Goal: Task Accomplishment & Management: Manage account settings

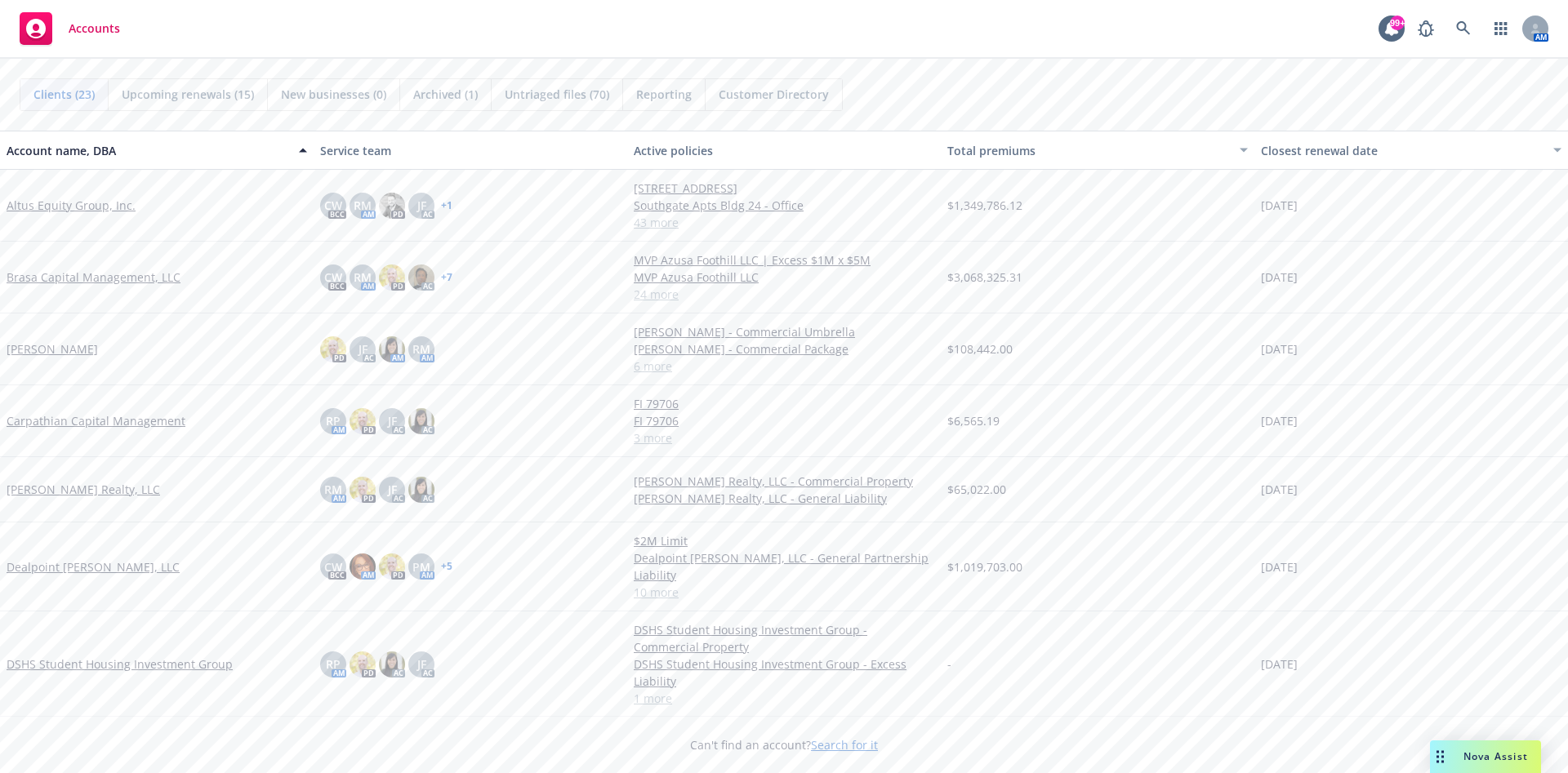
click at [1448, 750] on div "Drag to move" at bounding box center [1440, 756] width 20 height 33
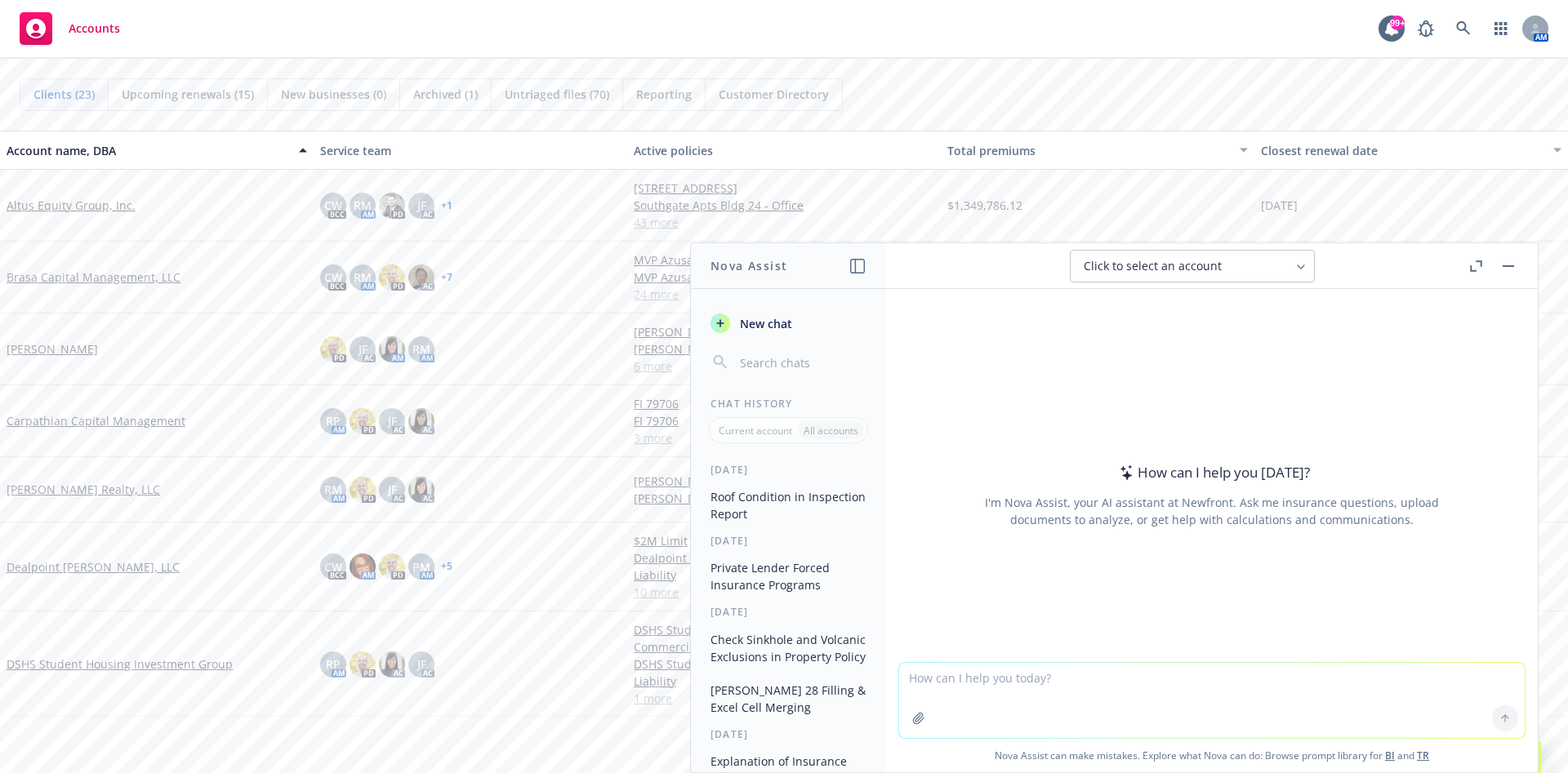
click at [1474, 270] on icon "button" at bounding box center [1473, 268] width 6 height 6
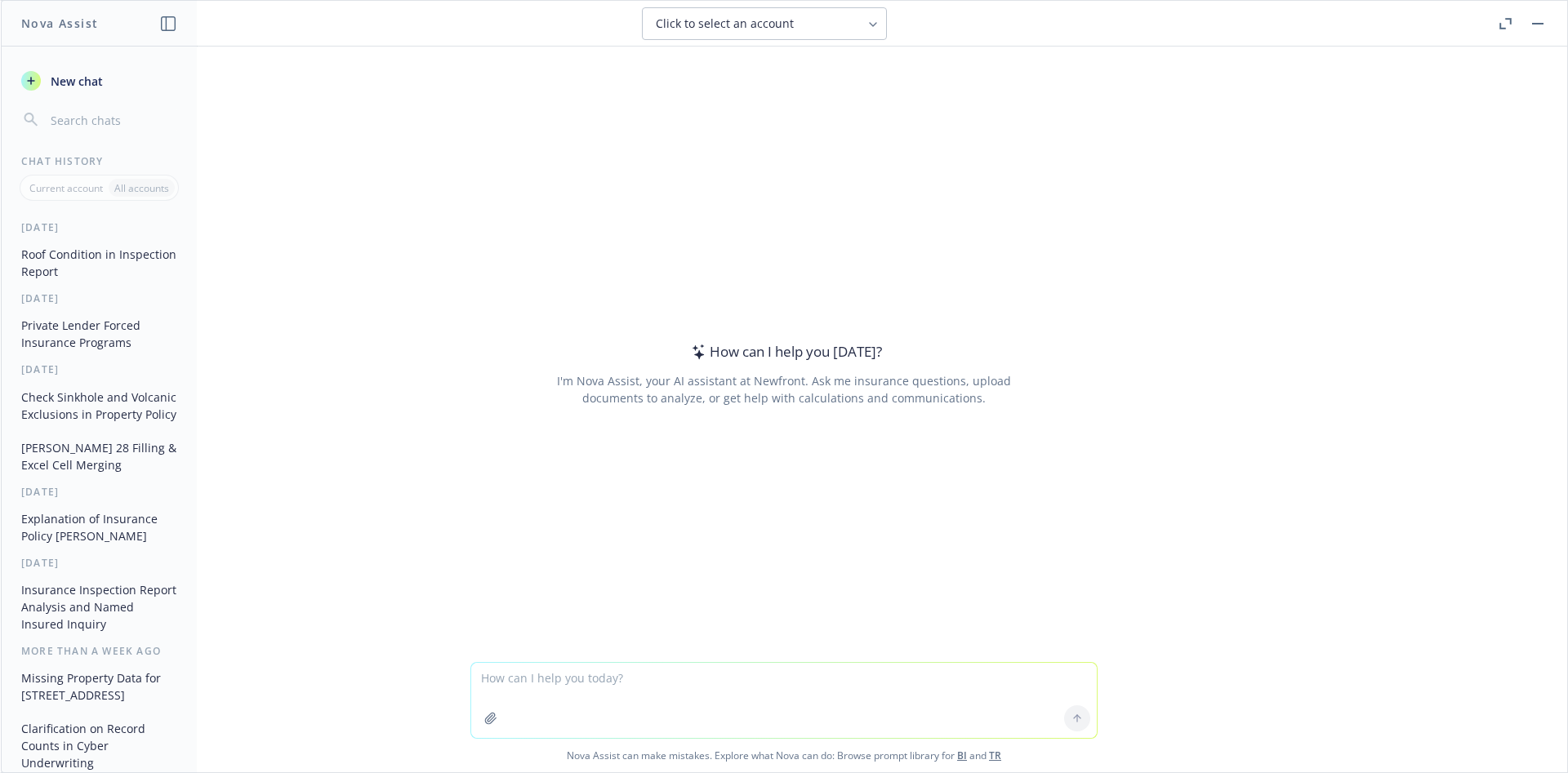
click at [724, 687] on textarea at bounding box center [784, 701] width 626 height 75
type textarea "A"
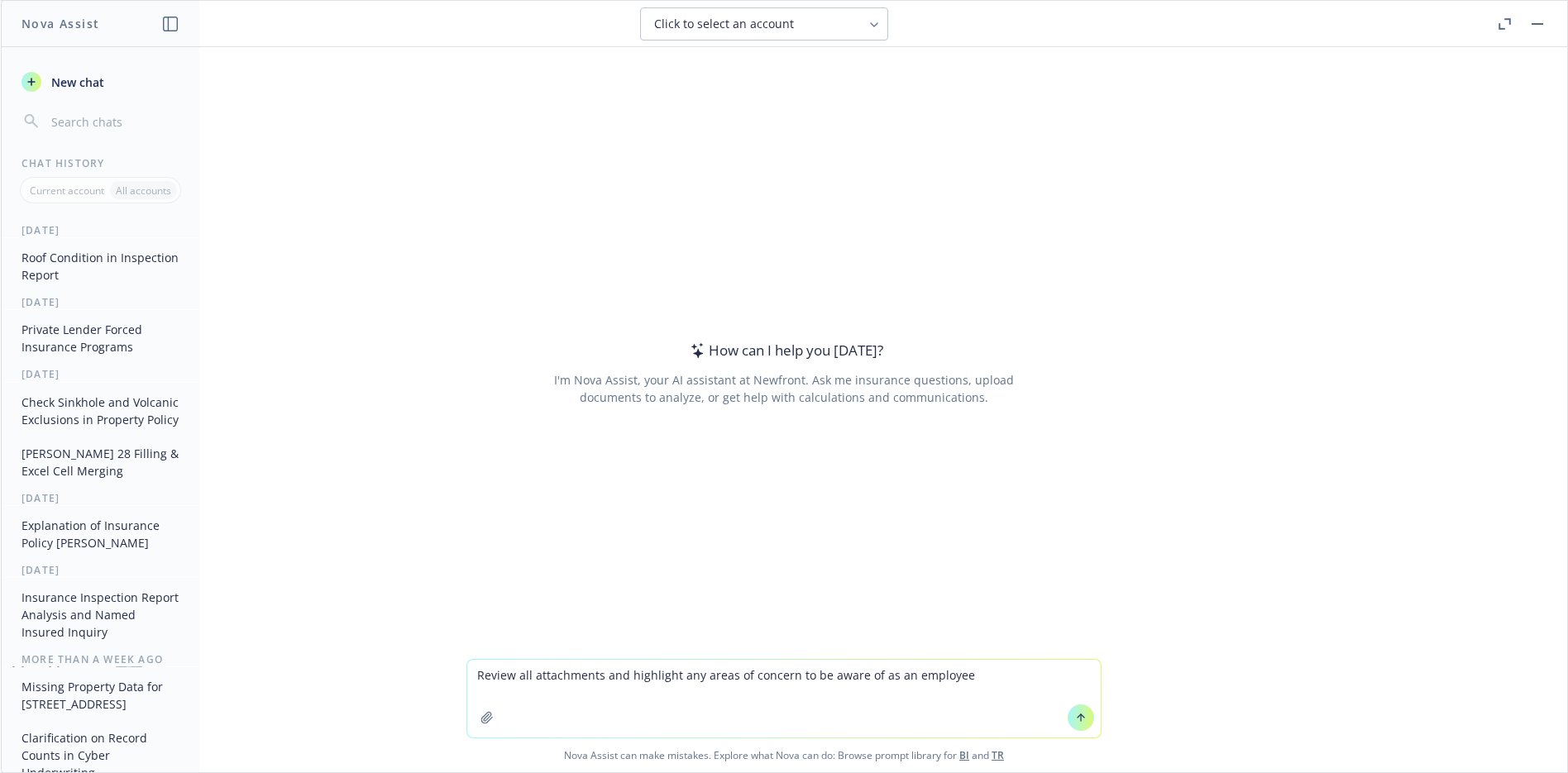
type textarea "Review all attachments and highlight any areas of concern to be aware of as an …"
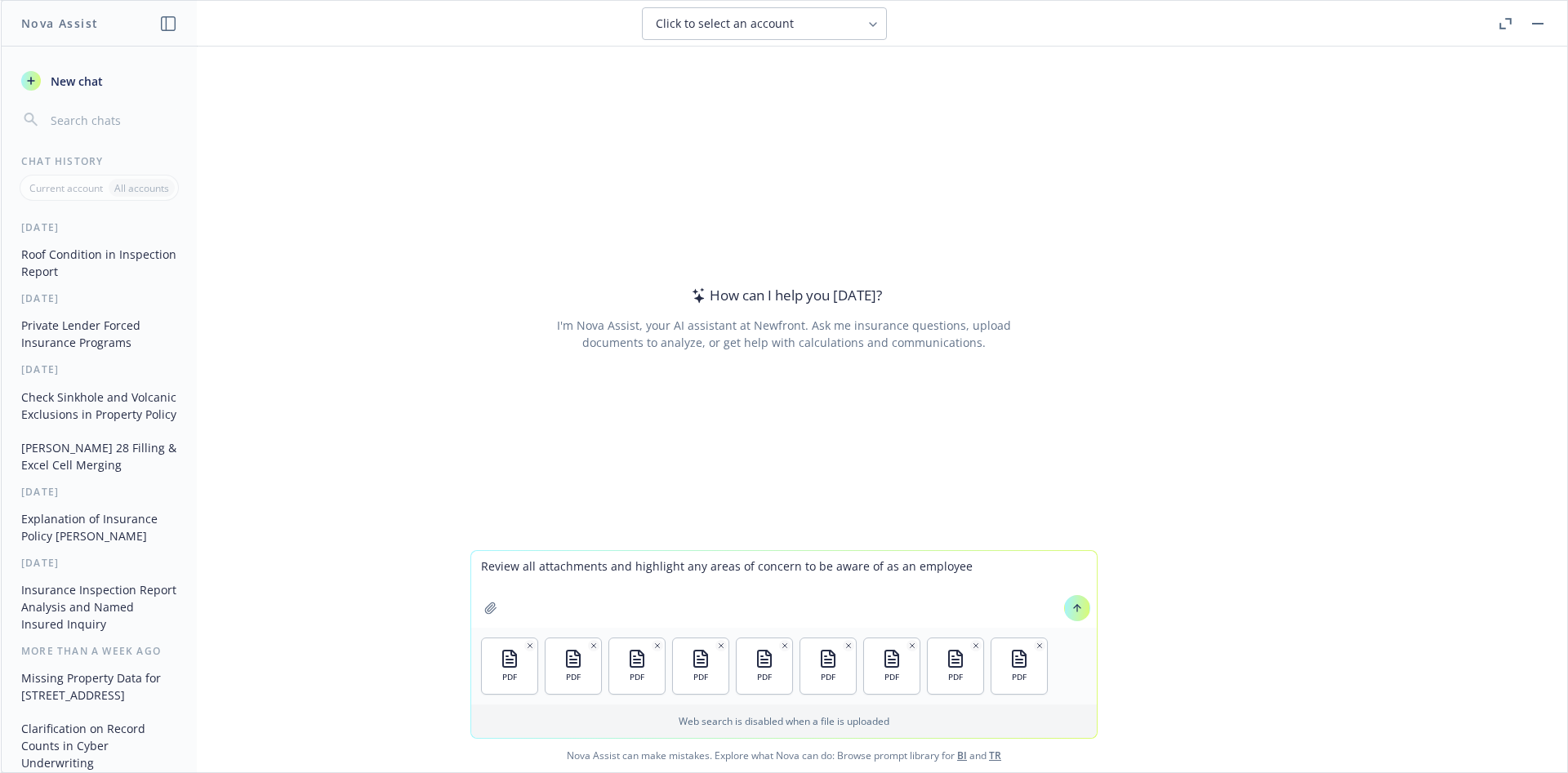
click at [1074, 606] on icon at bounding box center [1077, 606] width 7 height 3
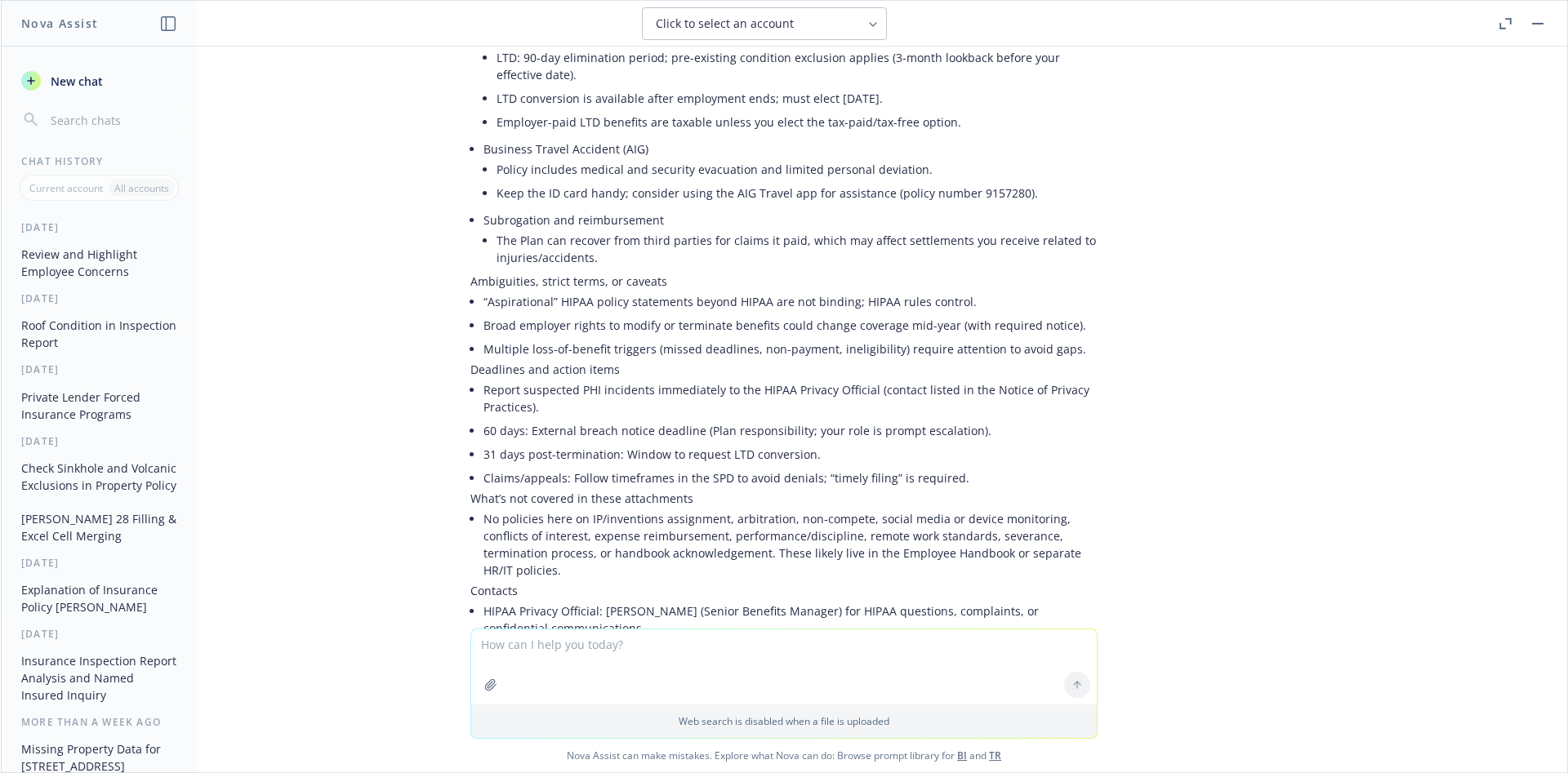
scroll to position [894, 0]
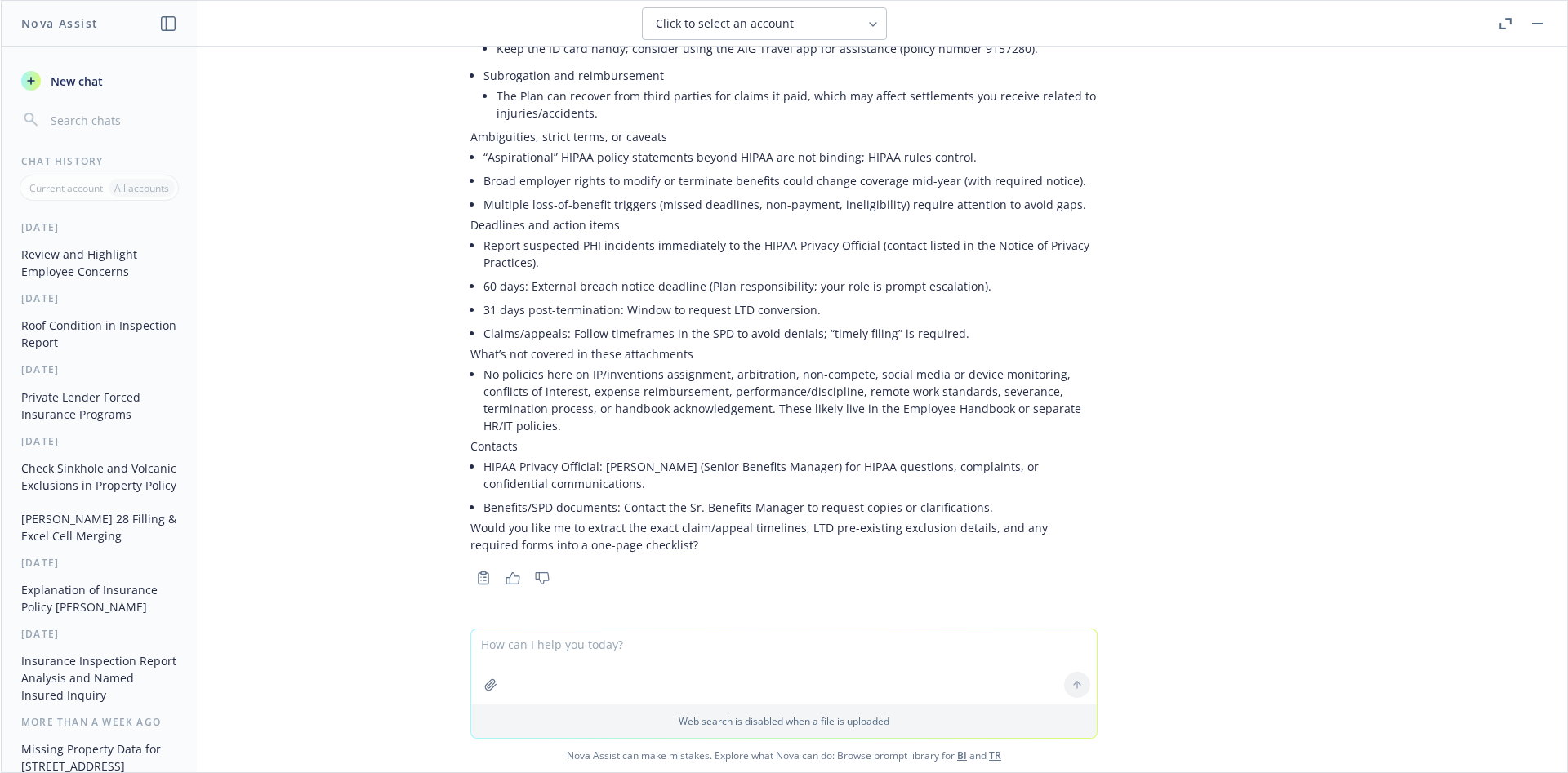
click at [579, 647] on textarea at bounding box center [784, 667] width 626 height 75
type textarea "yes"
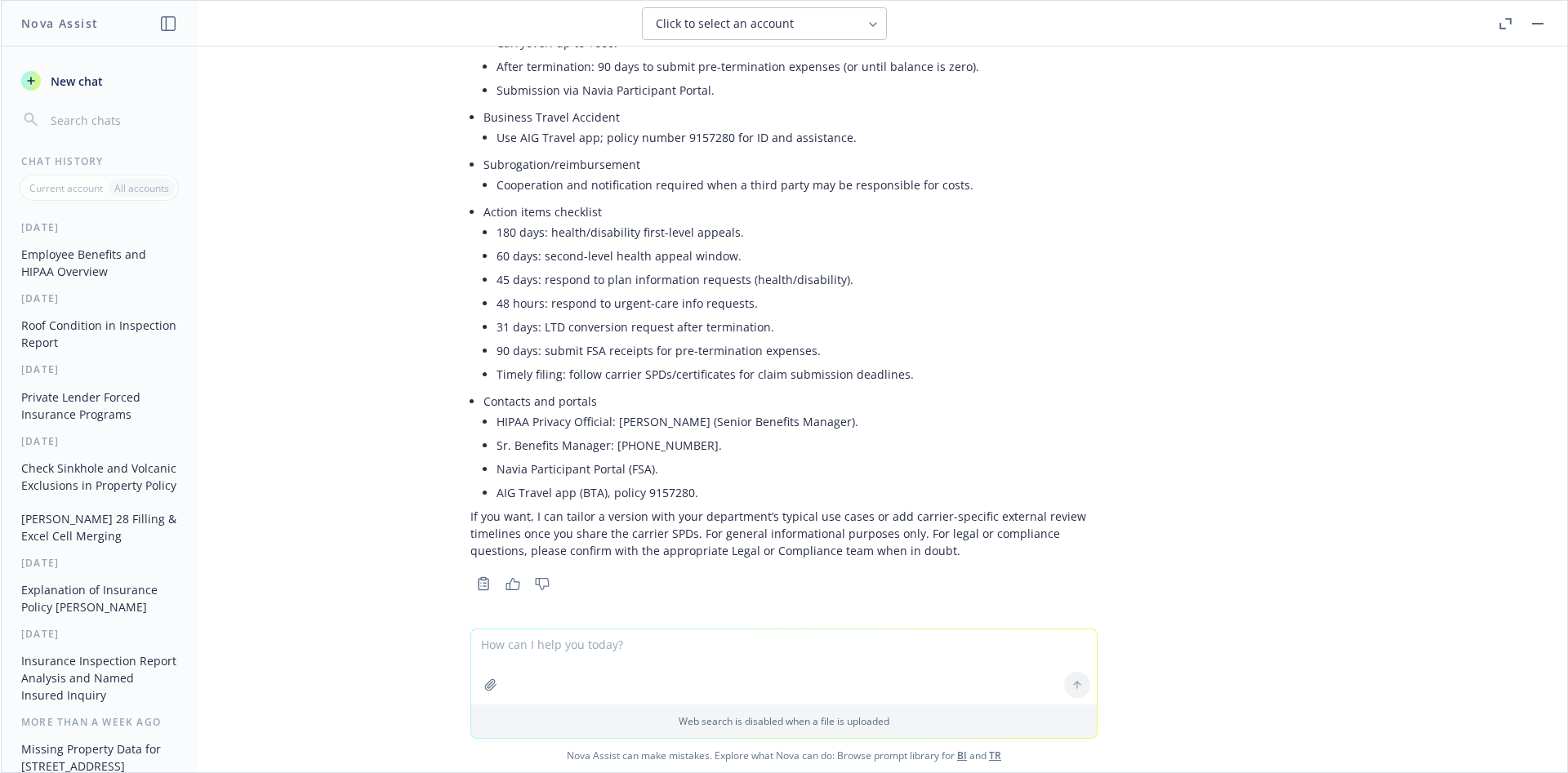
scroll to position [2090, 0]
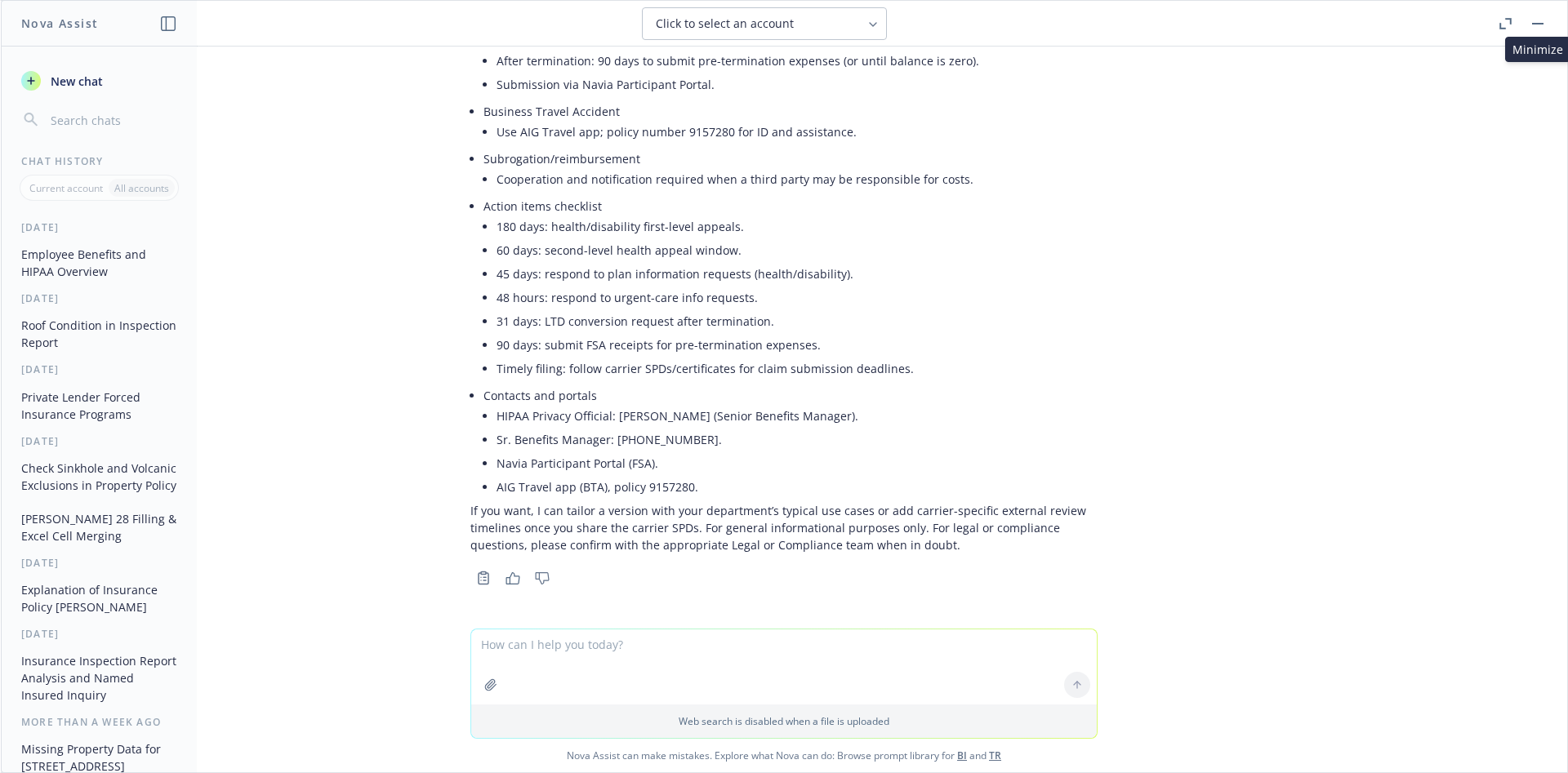
click at [1547, 28] on button at bounding box center [1537, 23] width 19 height 19
click at [1534, 27] on button "button" at bounding box center [1537, 23] width 19 height 19
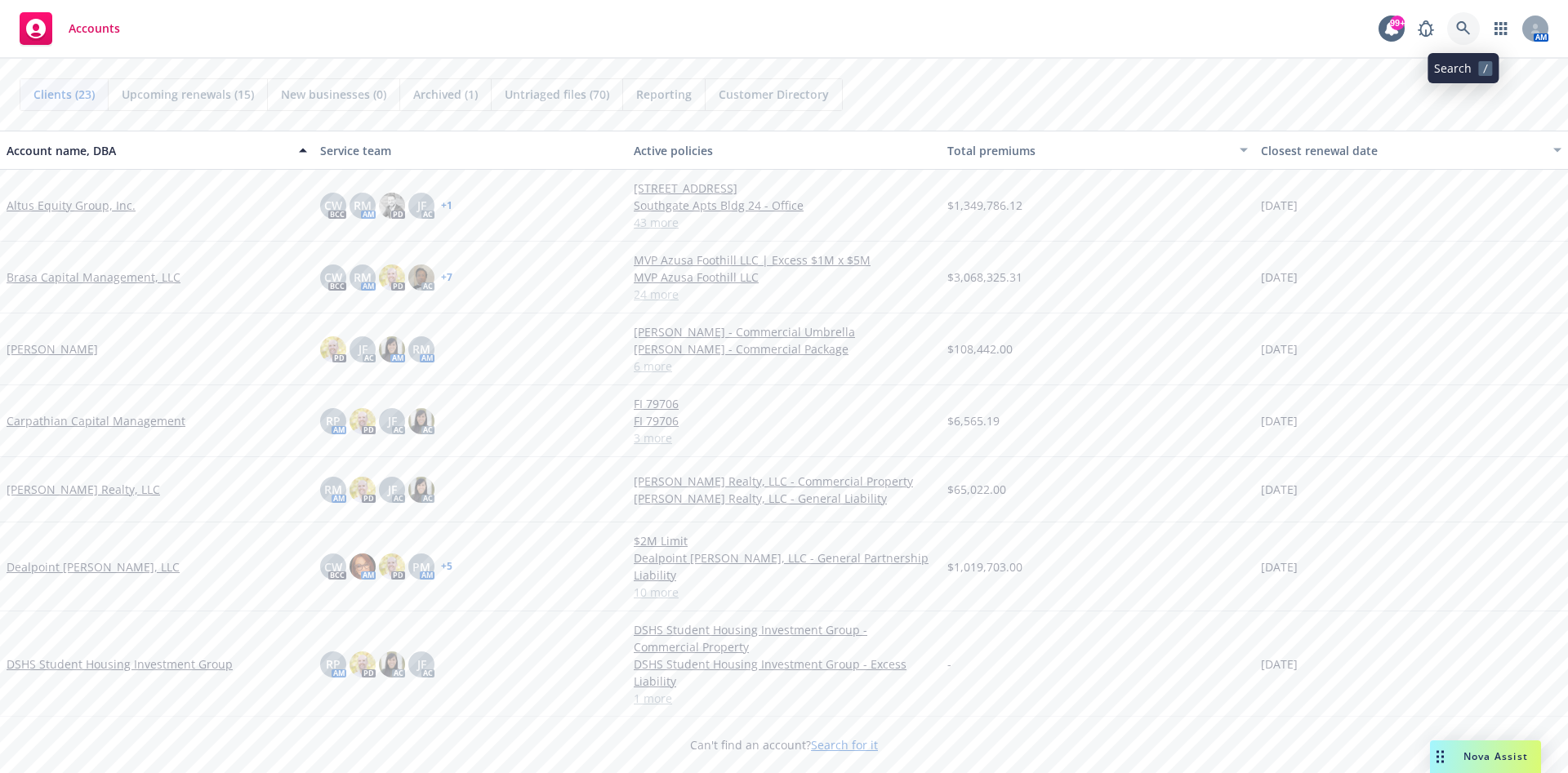
click at [1471, 32] on link at bounding box center [1463, 28] width 33 height 33
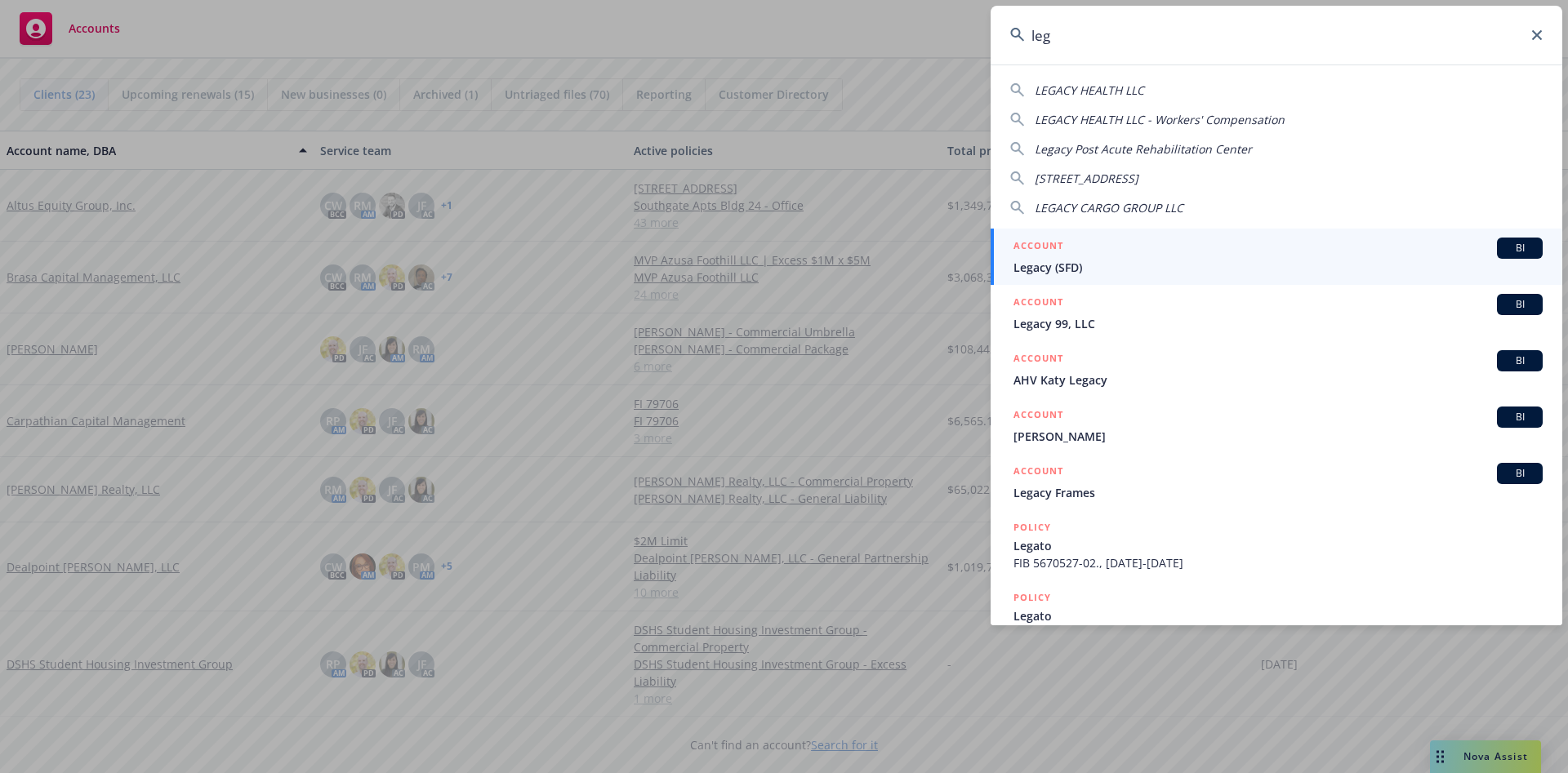
click at [1193, 88] on div "LEGACY HEALTH LLC" at bounding box center [1277, 90] width 533 height 17
type input "LEGACY HEALTH LLC"
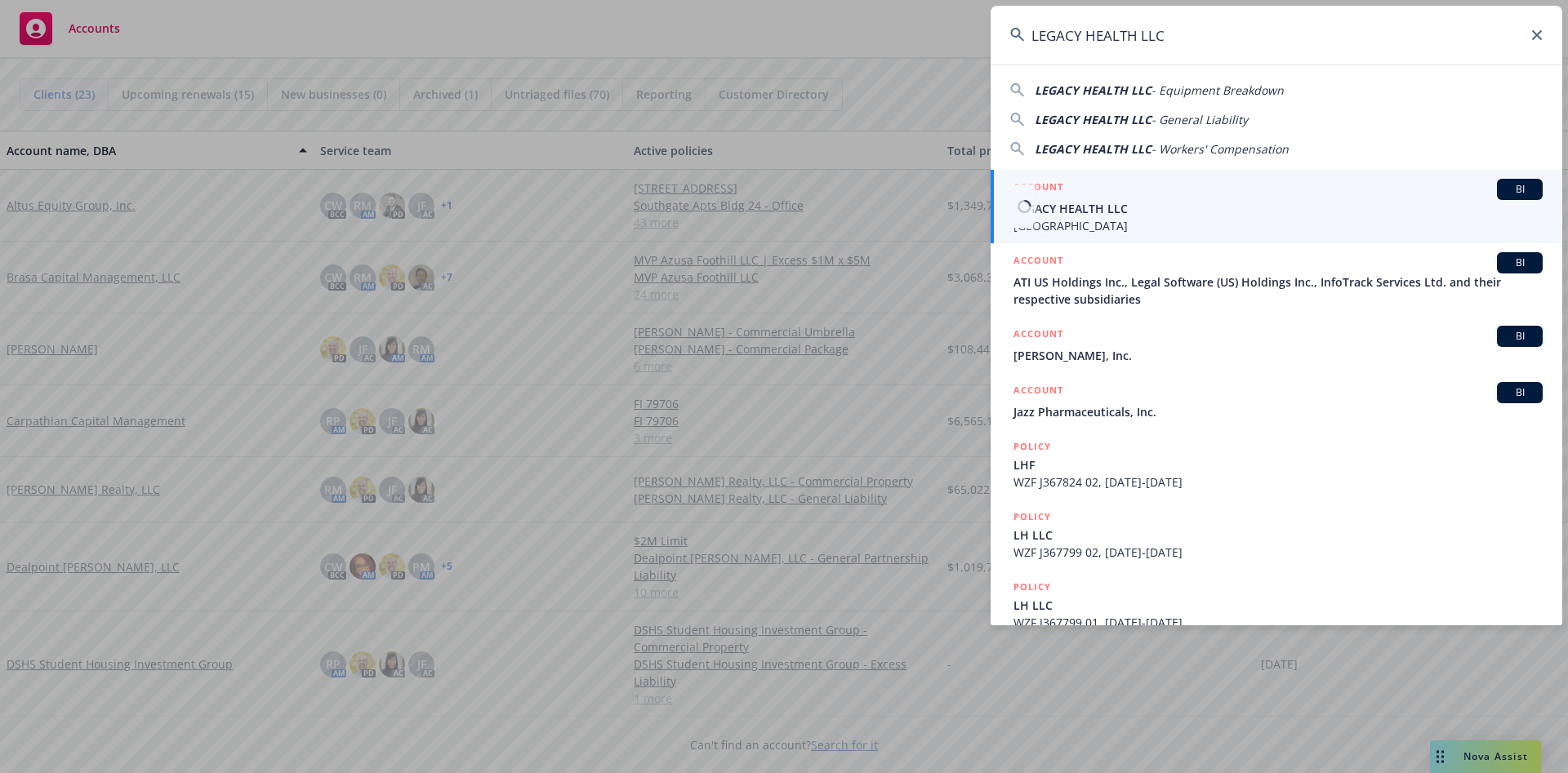
click at [1232, 208] on span "LEGACY HEALTH LLC" at bounding box center [1278, 209] width 529 height 17
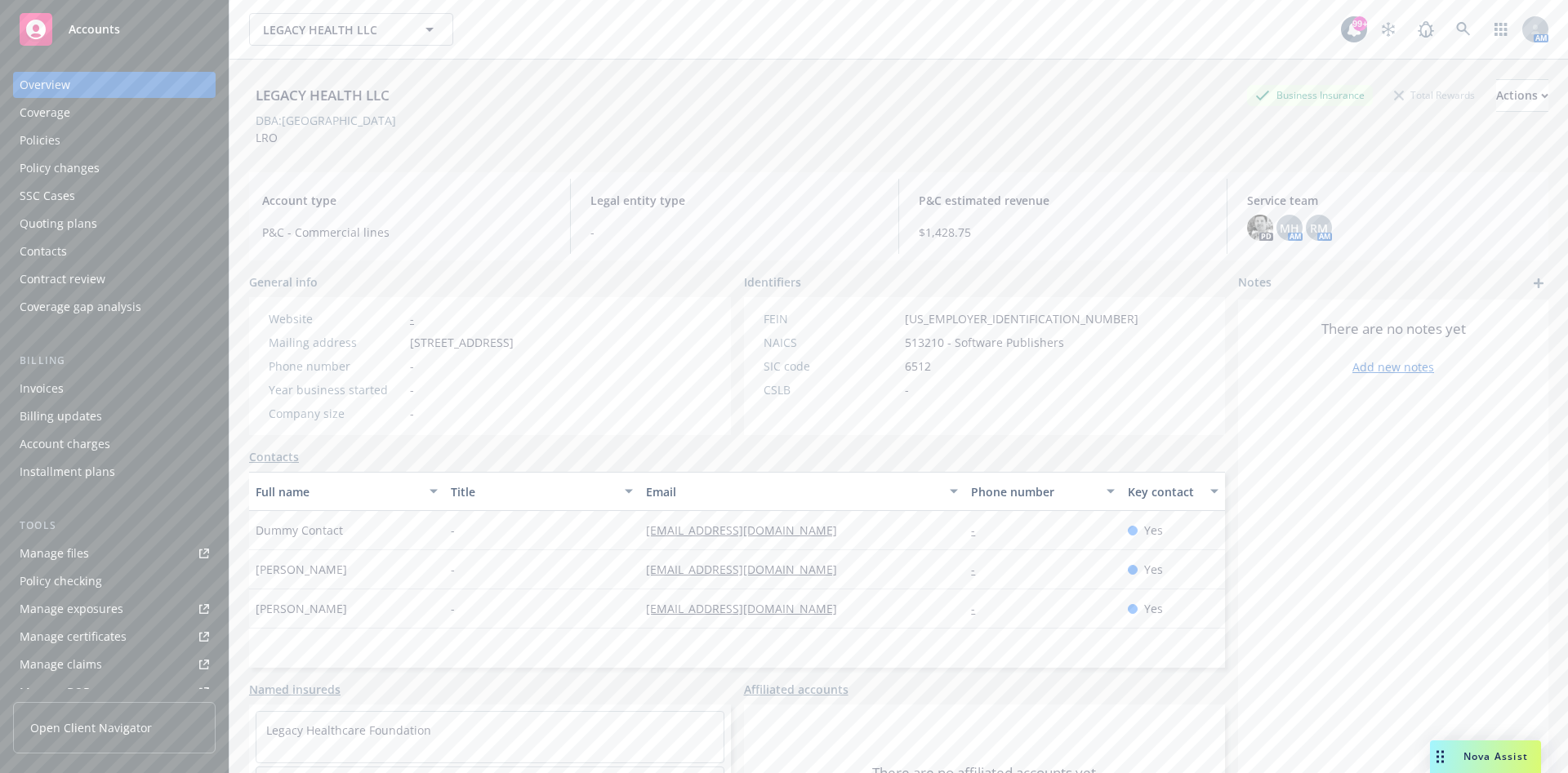
click at [148, 142] on div "Policies" at bounding box center [114, 140] width 189 height 26
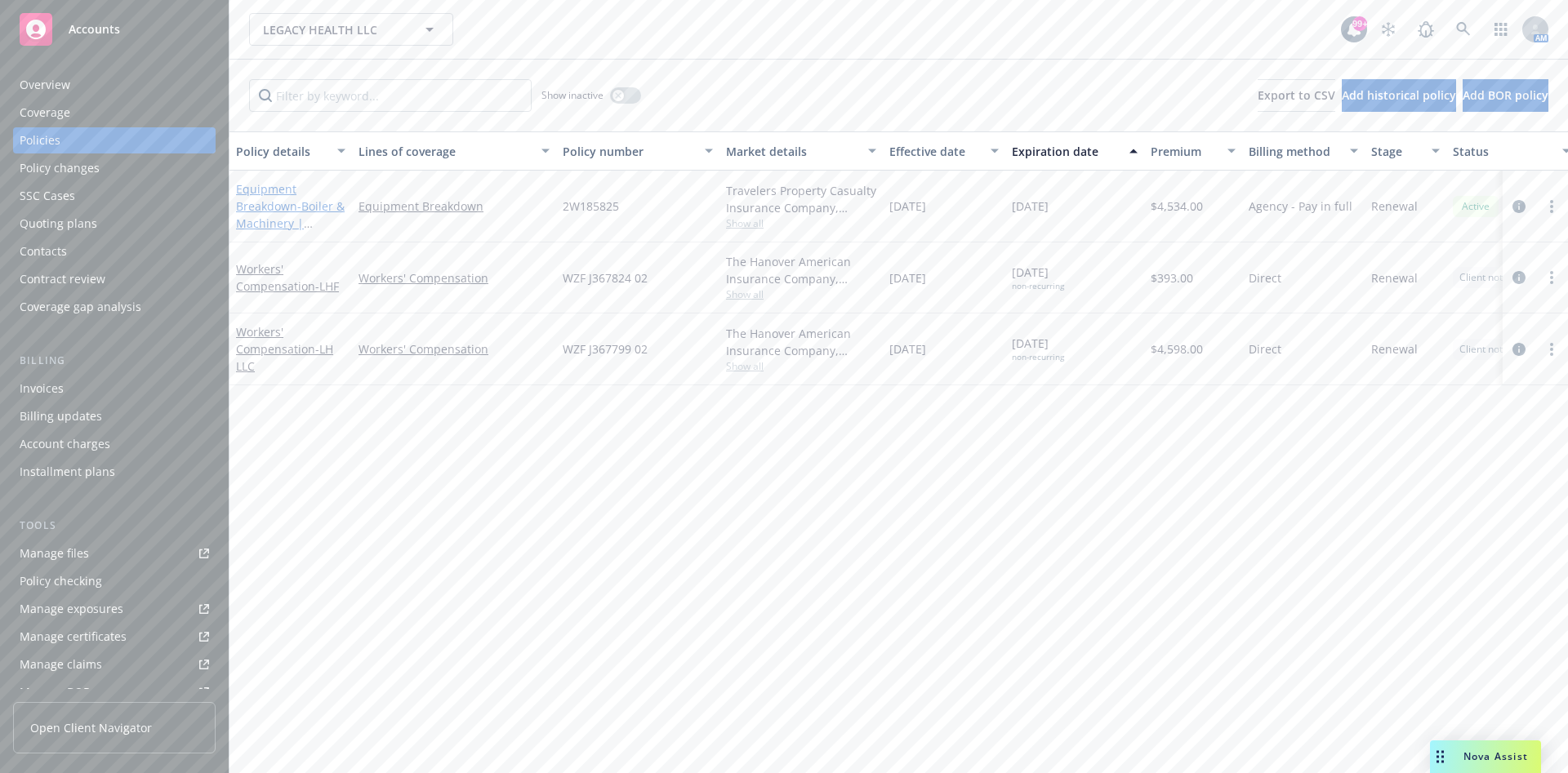
click at [297, 201] on span "- Boiler & Machinery | Boiler/Machinery" at bounding box center [291, 223] width 109 height 49
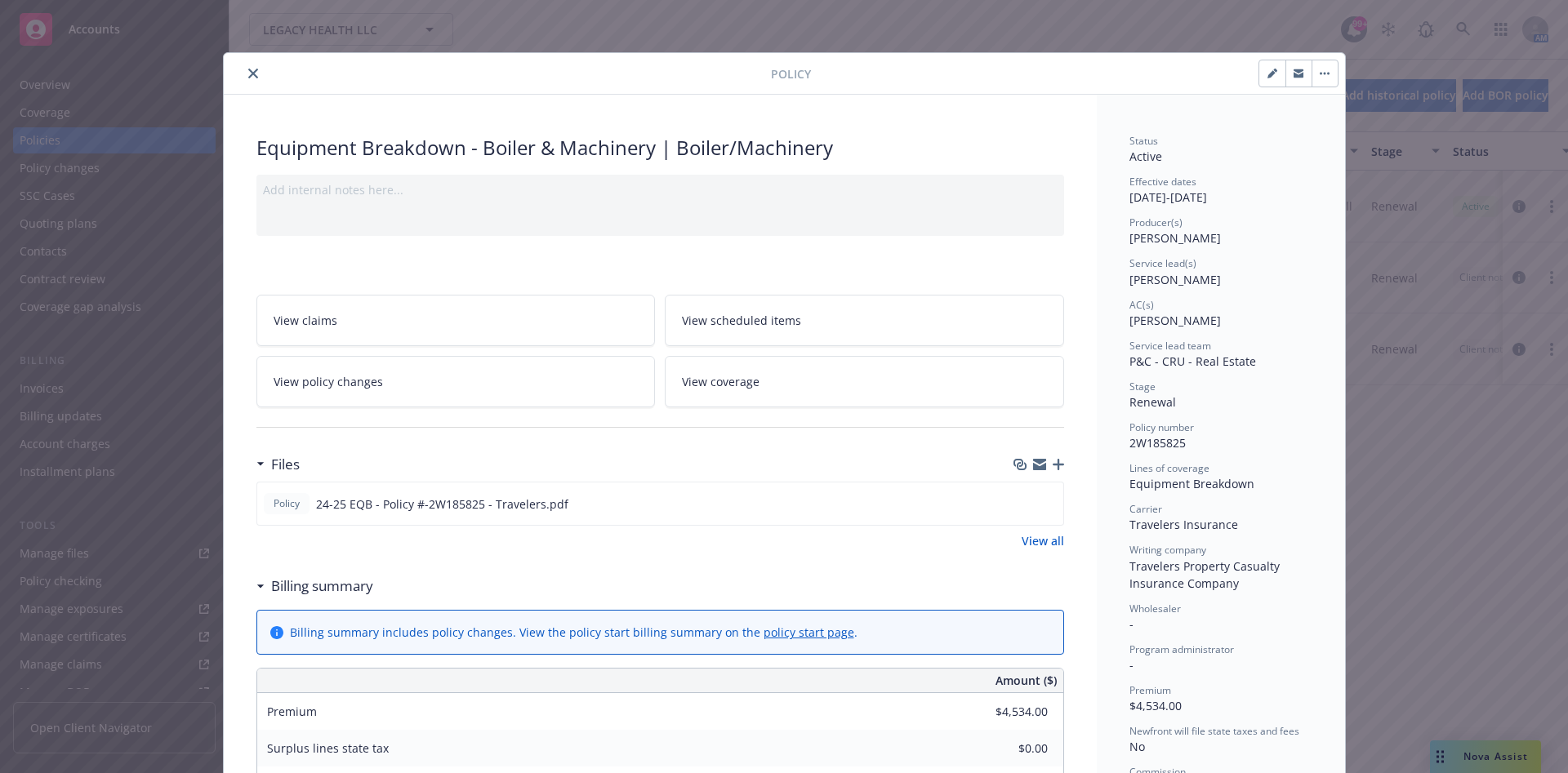
click at [248, 72] on icon "close" at bounding box center [253, 74] width 10 height 10
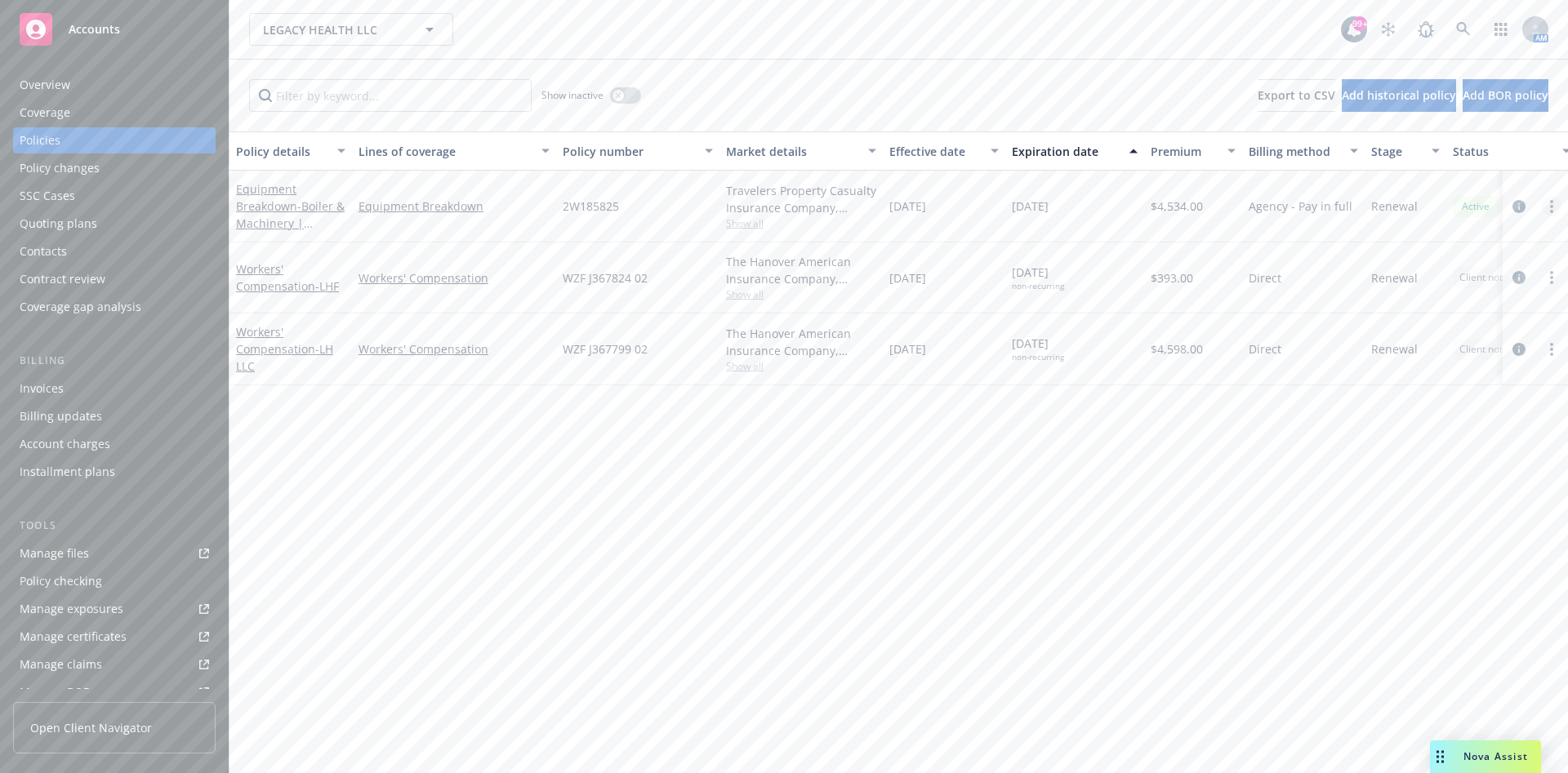
click at [1557, 204] on link "more" at bounding box center [1551, 206] width 19 height 19
click at [1484, 299] on link "End policy" at bounding box center [1464, 305] width 192 height 33
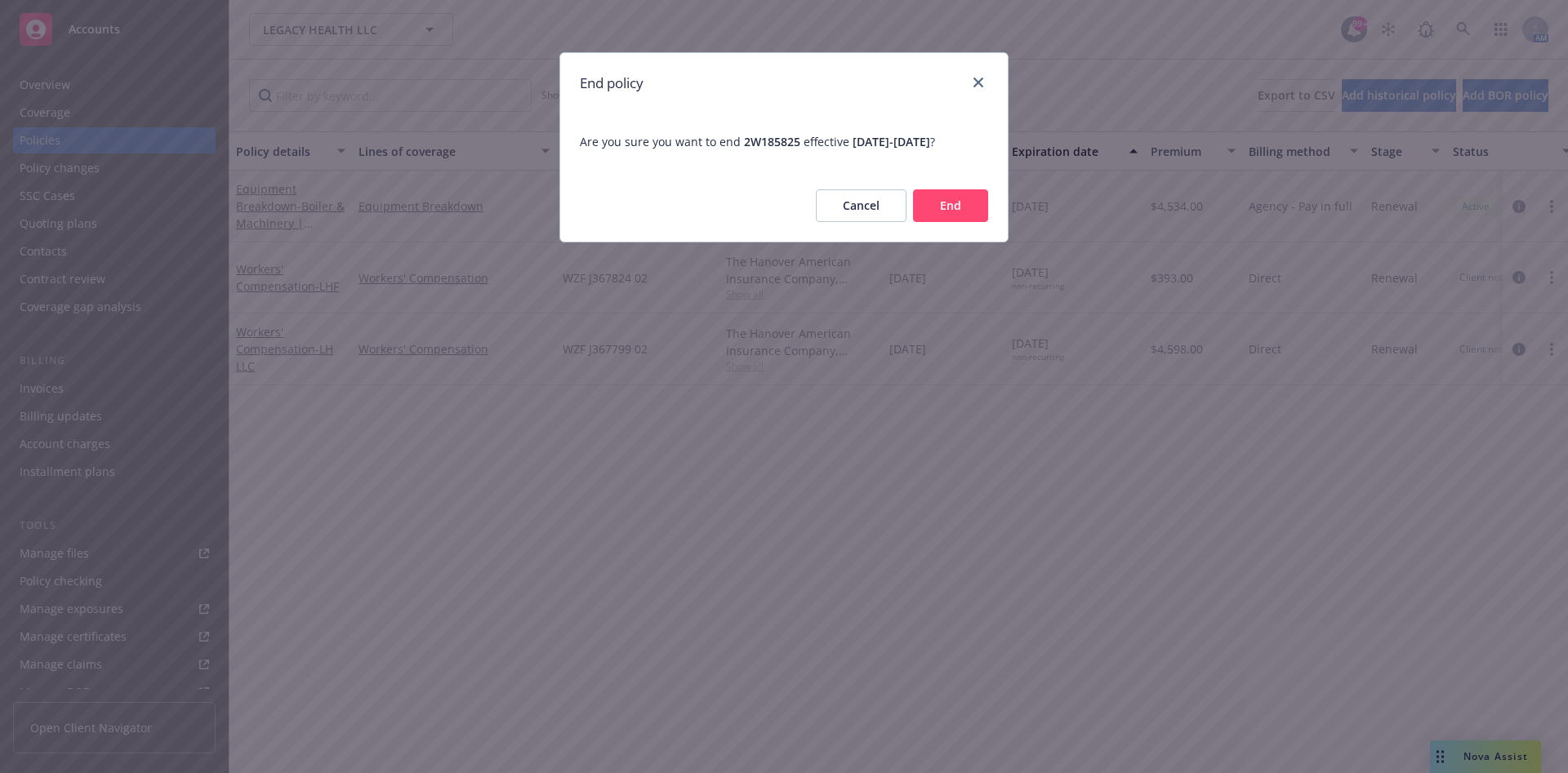
click at [941, 216] on button "End" at bounding box center [951, 205] width 75 height 33
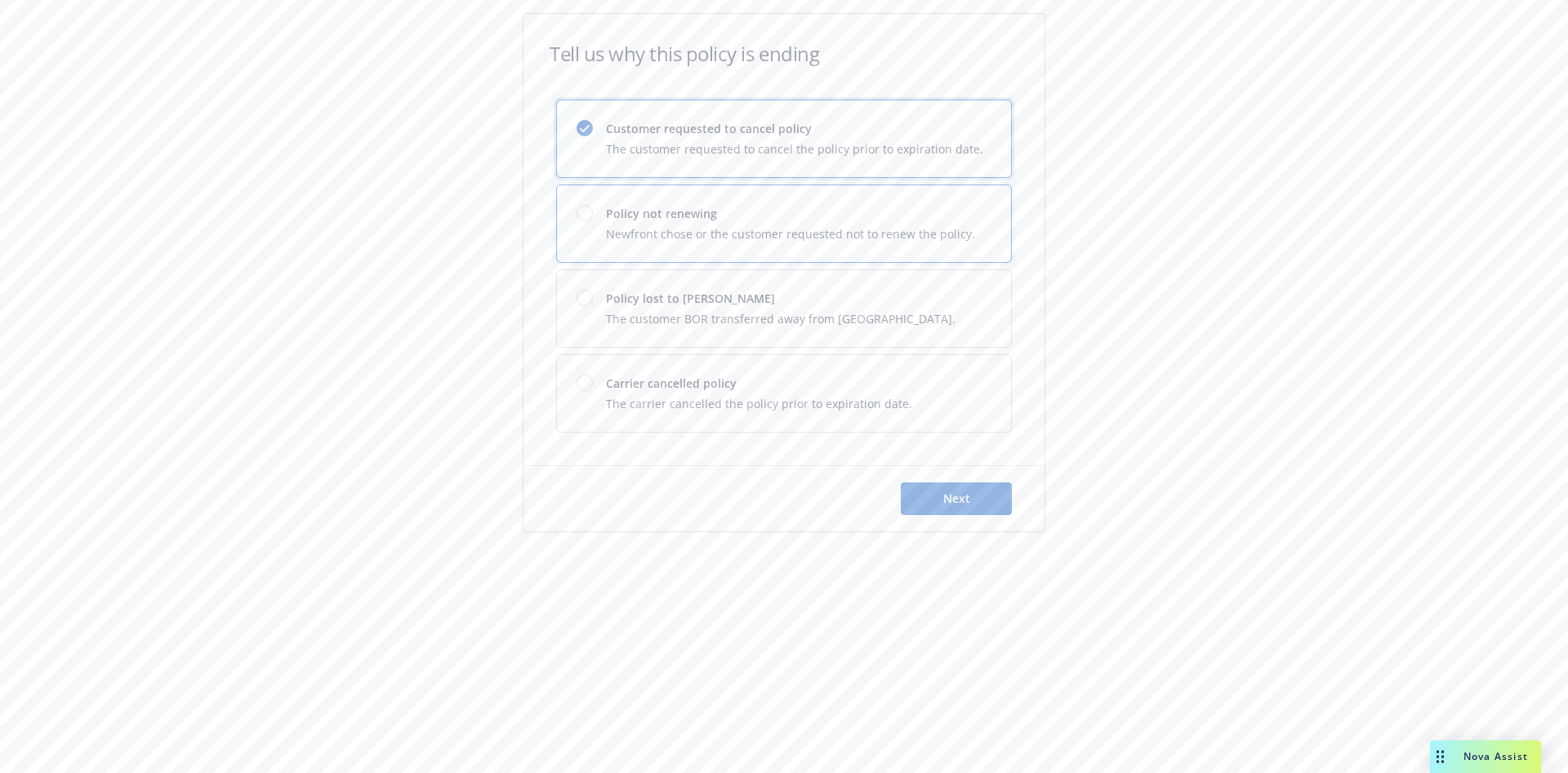
click at [833, 226] on span "Newfront chose or the customer requested not to renew the policy." at bounding box center [790, 234] width 369 height 17
click at [959, 508] on button "Next" at bounding box center [956, 498] width 111 height 33
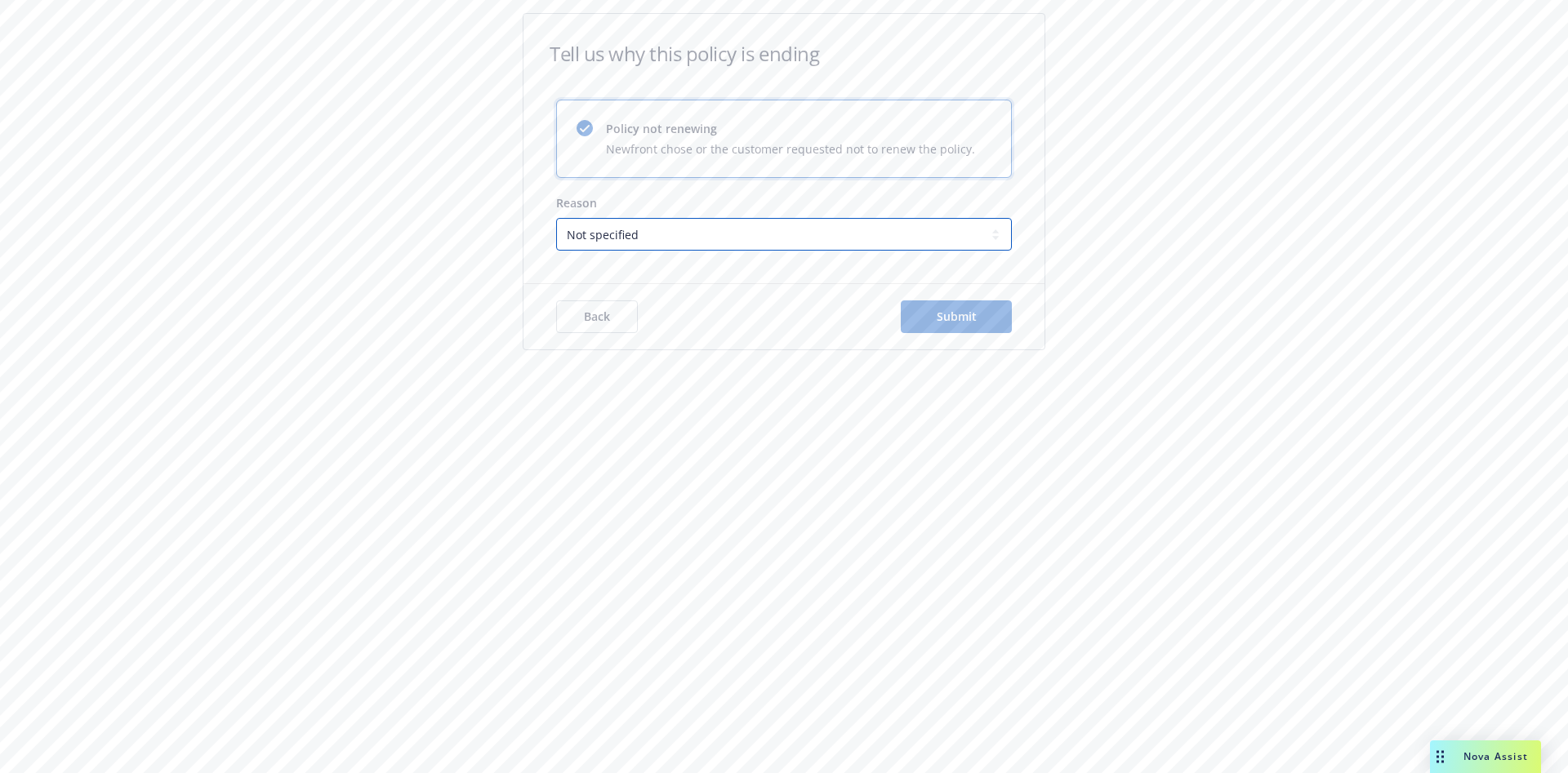
click at [714, 237] on select "Not specified Service Pricing Buyer change M&A, Bankruptcy, or Out of business …" at bounding box center [784, 234] width 456 height 33
click at [556, 218] on select "Not specified Service Pricing Buyer change M&A, Bankruptcy, or Out of business …" at bounding box center [784, 234] width 456 height 33
click at [672, 227] on select "Not specified Service Pricing Buyer change M&A, Bankruptcy, or Out of business …" at bounding box center [784, 234] width 456 height 33
select select "Not specified"
click at [556, 218] on select "Not specified Service Pricing Buyer change M&A, Bankruptcy, or Out of business …" at bounding box center [784, 234] width 456 height 33
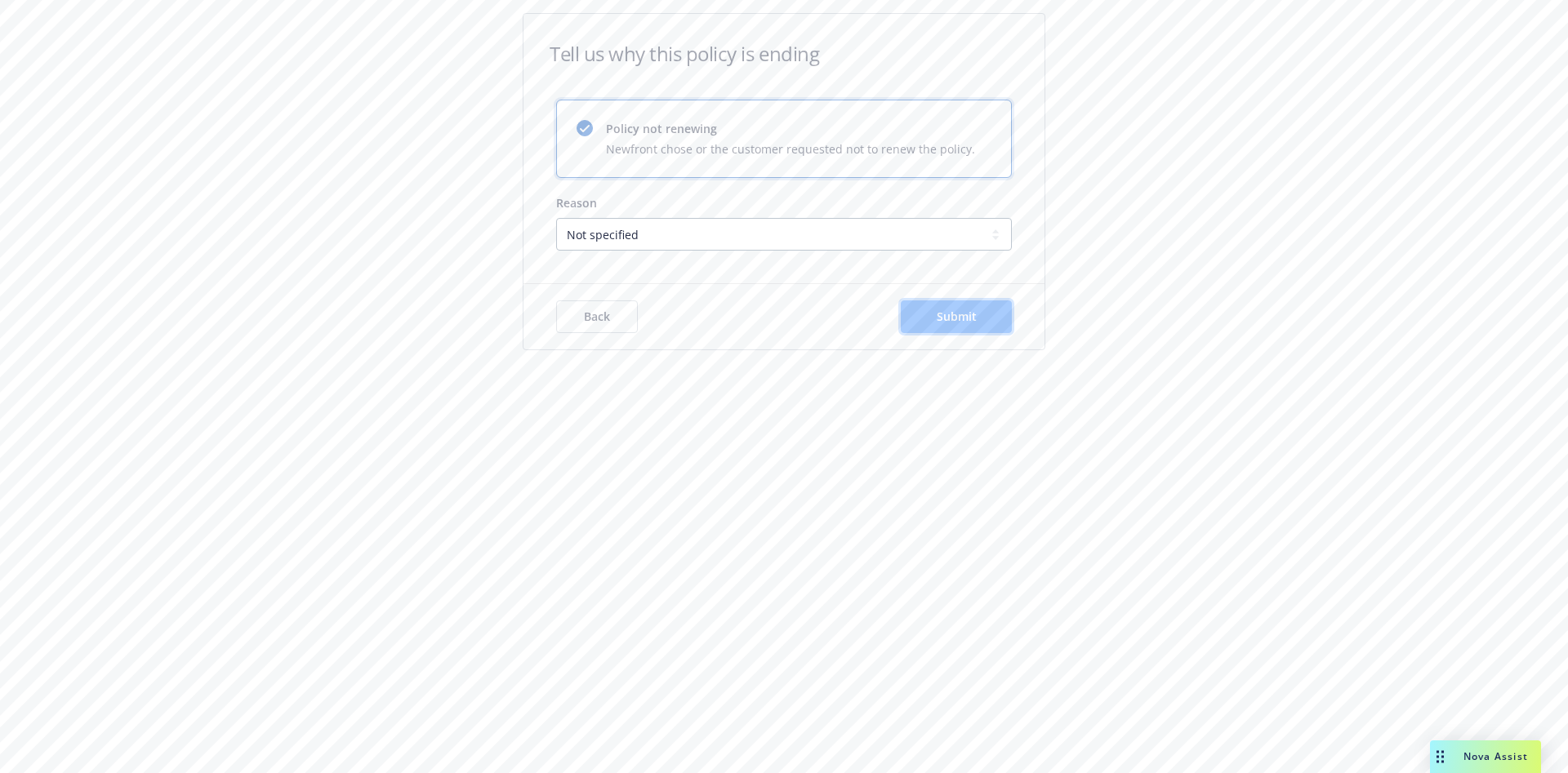
click at [901, 309] on button "Submit" at bounding box center [956, 317] width 111 height 33
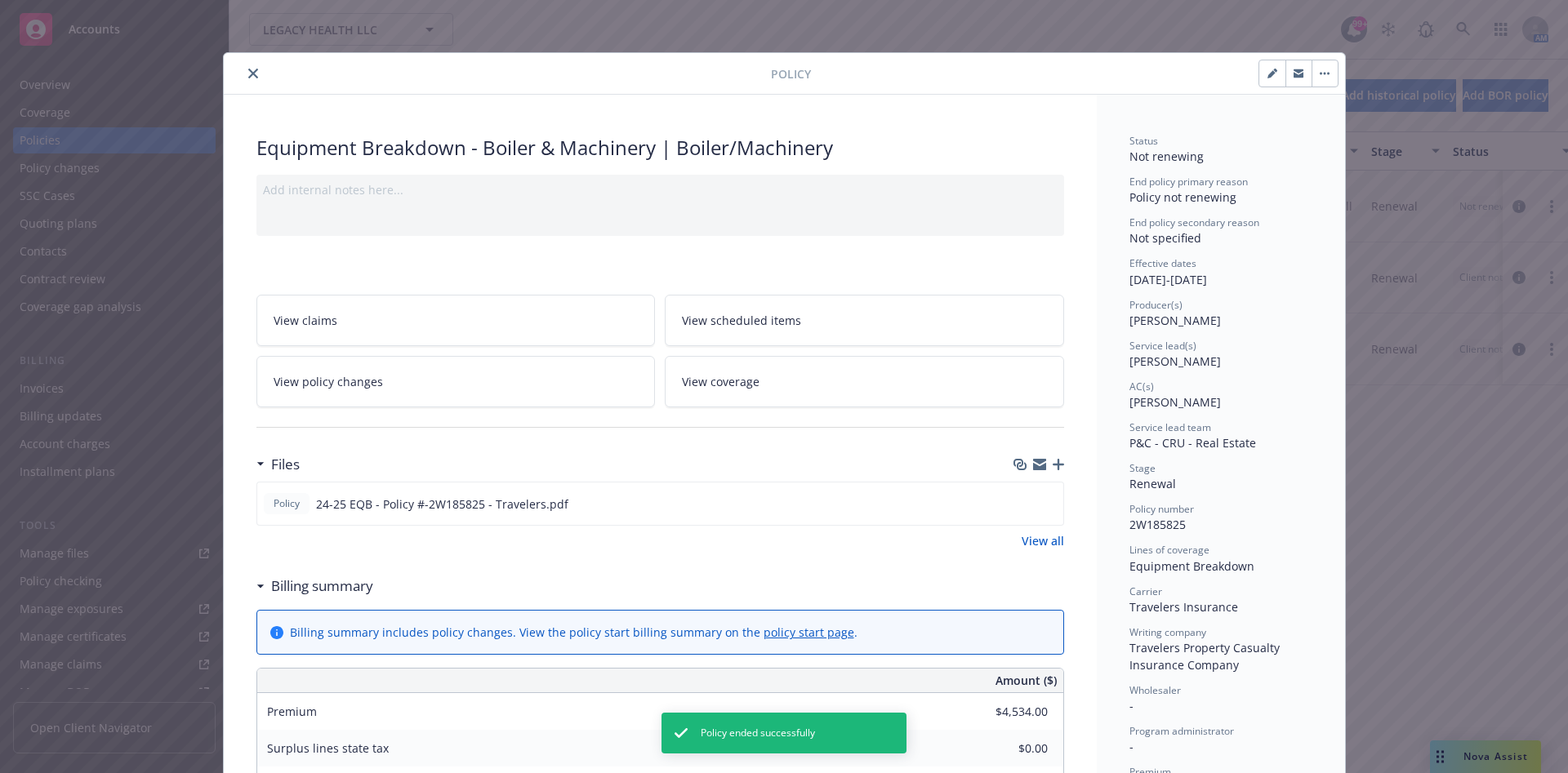
scroll to position [49, 0]
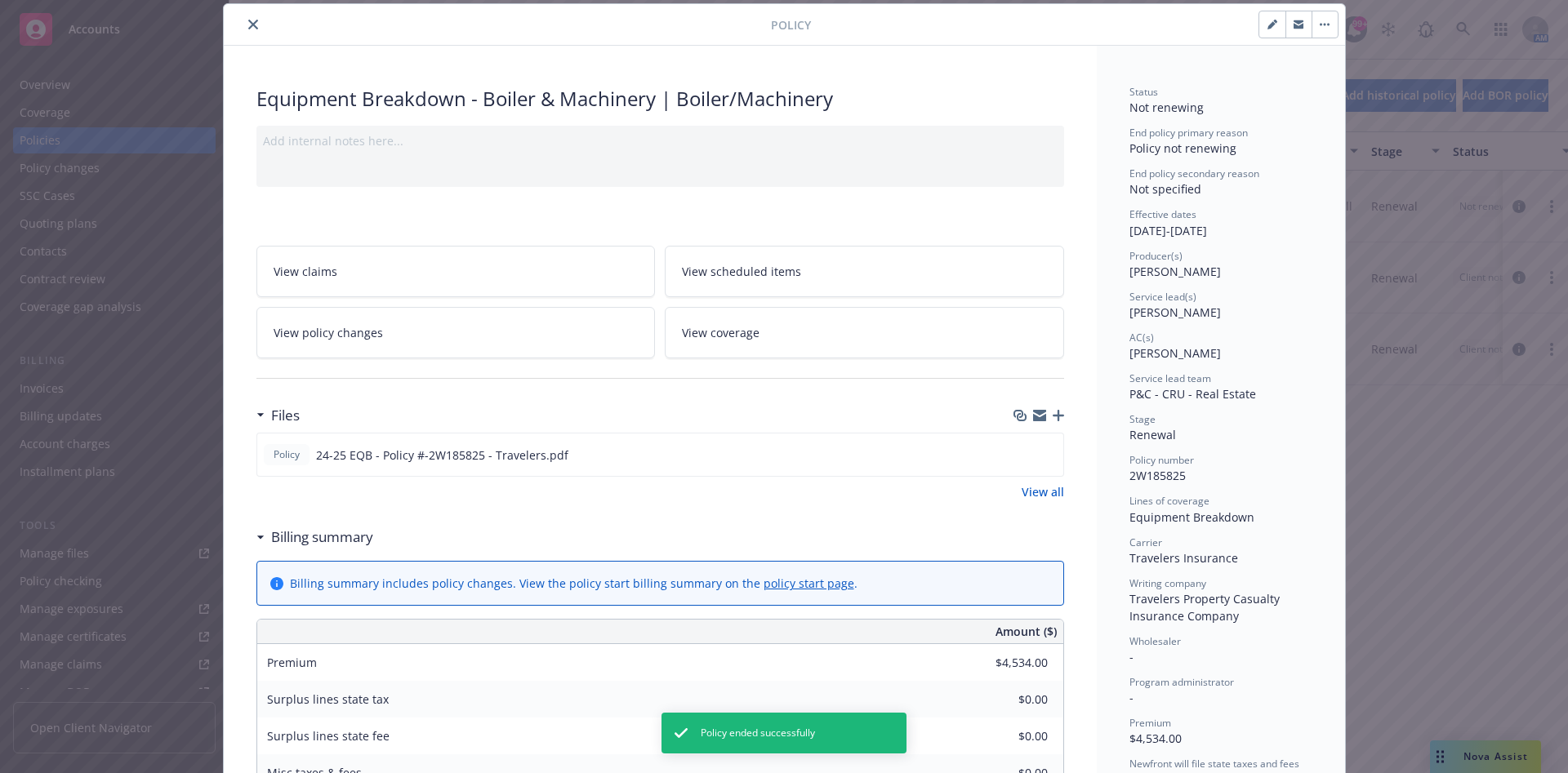
click at [248, 28] on icon "close" at bounding box center [253, 24] width 10 height 10
